Goal: Navigation & Orientation: Find specific page/section

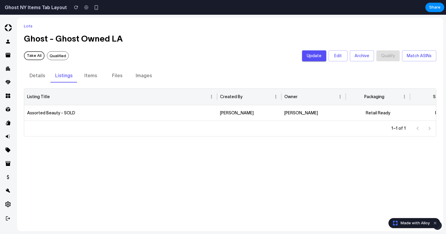
click at [93, 78] on button "Items" at bounding box center [90, 75] width 27 height 14
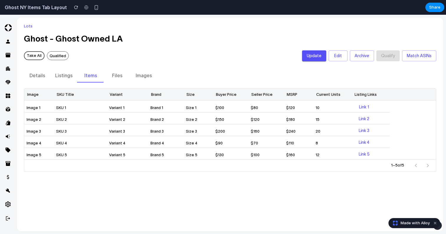
click at [70, 77] on button "Listings" at bounding box center [63, 75] width 27 height 14
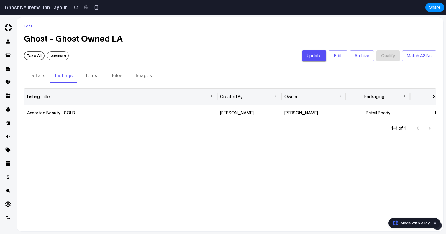
click at [46, 78] on button "Details" at bounding box center [37, 75] width 27 height 14
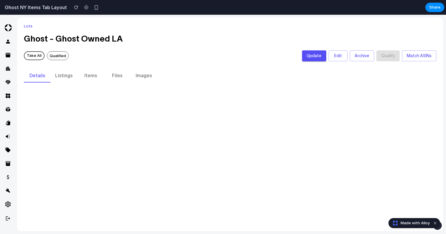
click at [65, 78] on button "Listings" at bounding box center [63, 75] width 27 height 14
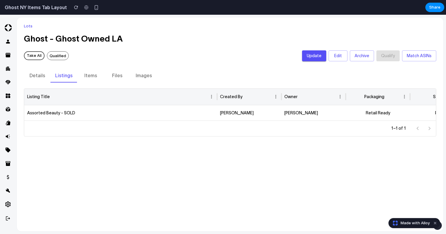
click at [89, 76] on button "Items" at bounding box center [90, 75] width 27 height 14
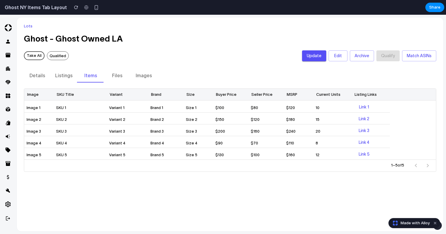
click at [119, 76] on button "Files" at bounding box center [117, 75] width 27 height 14
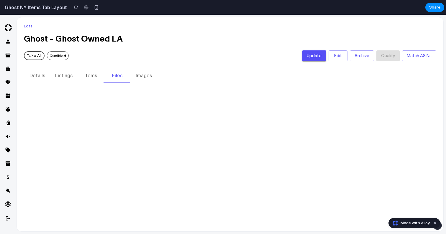
click at [146, 76] on button "Images" at bounding box center [143, 75] width 27 height 14
click at [118, 76] on button "Files" at bounding box center [117, 75] width 27 height 14
click at [98, 76] on button "Items" at bounding box center [90, 75] width 27 height 14
